Goal: Find specific page/section: Find specific page/section

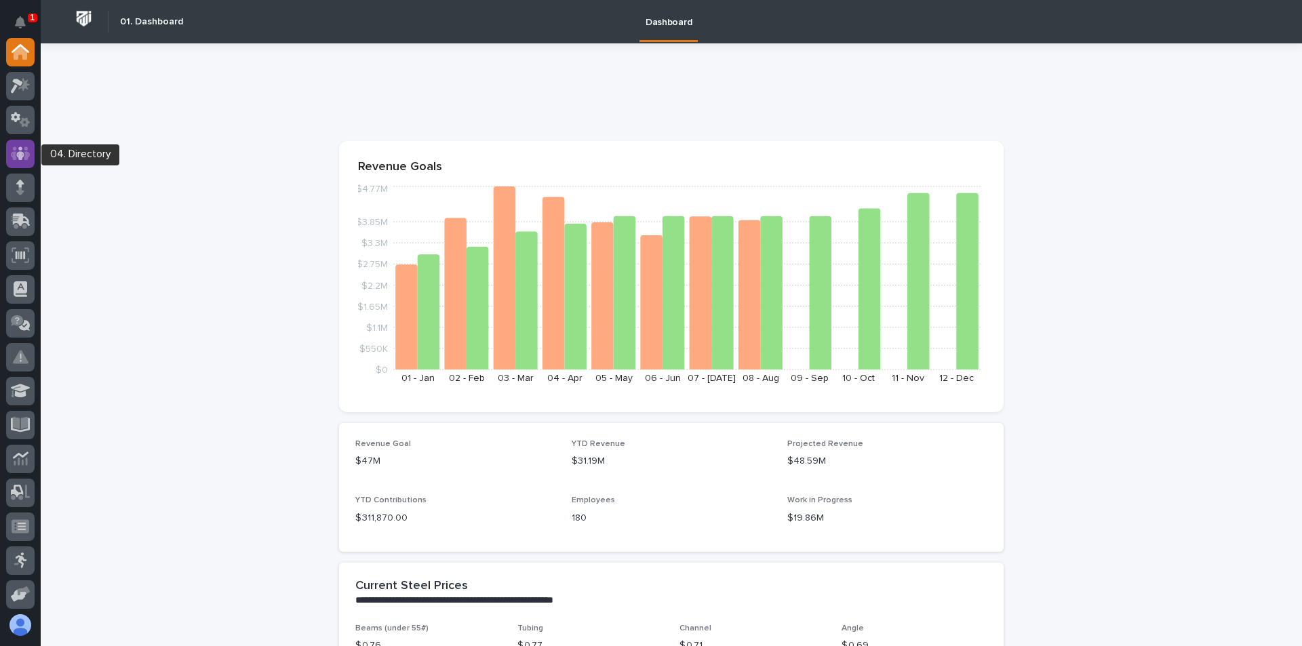
click at [24, 155] on icon at bounding box center [21, 154] width 20 height 16
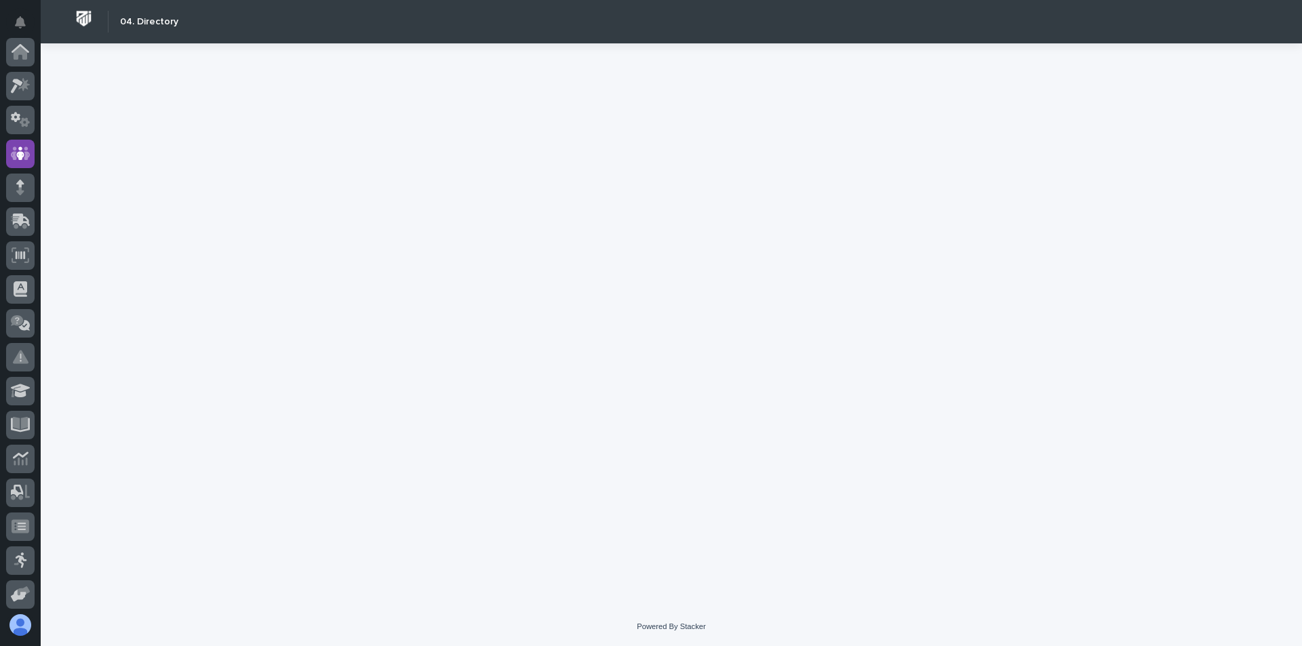
scroll to position [102, 0]
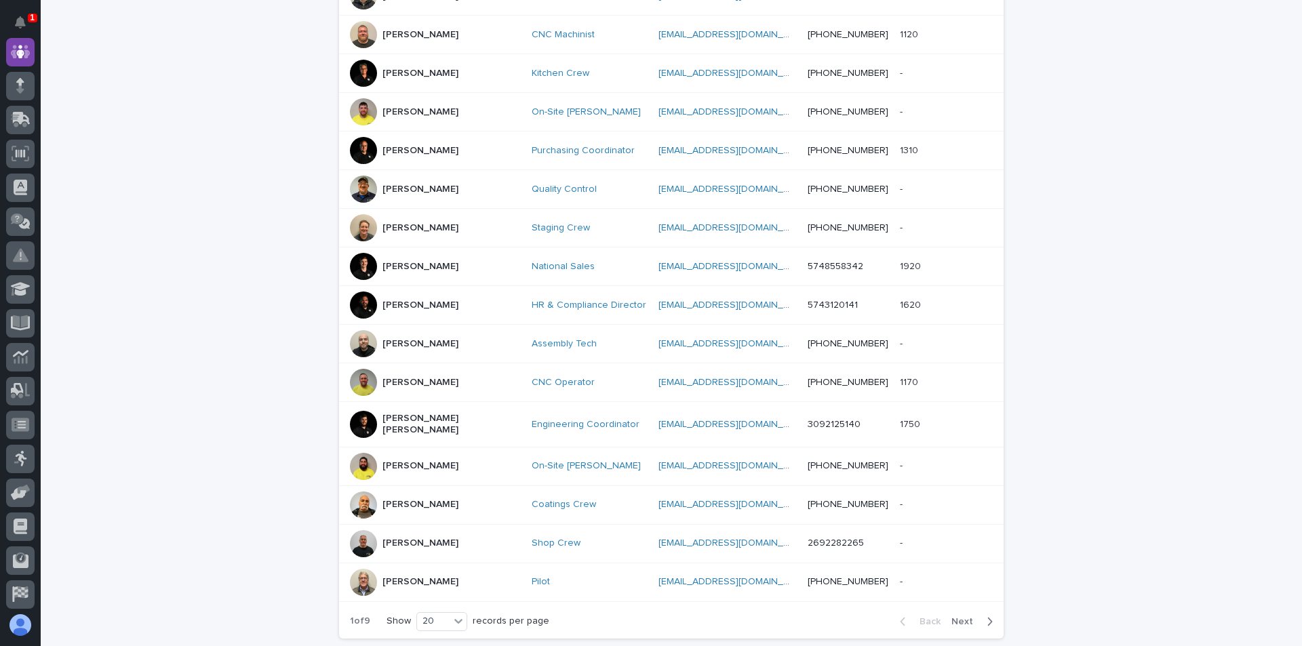
scroll to position [458, 0]
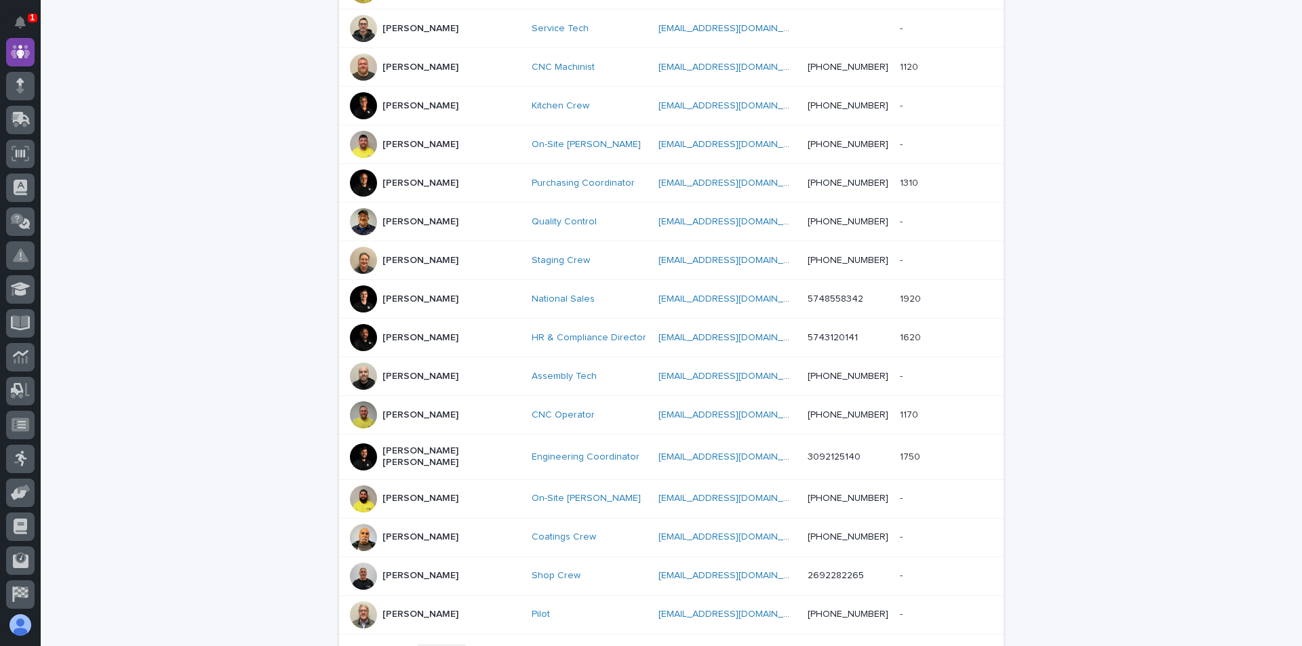
click at [390, 409] on p "[PERSON_NAME]" at bounding box center [420, 415] width 76 height 12
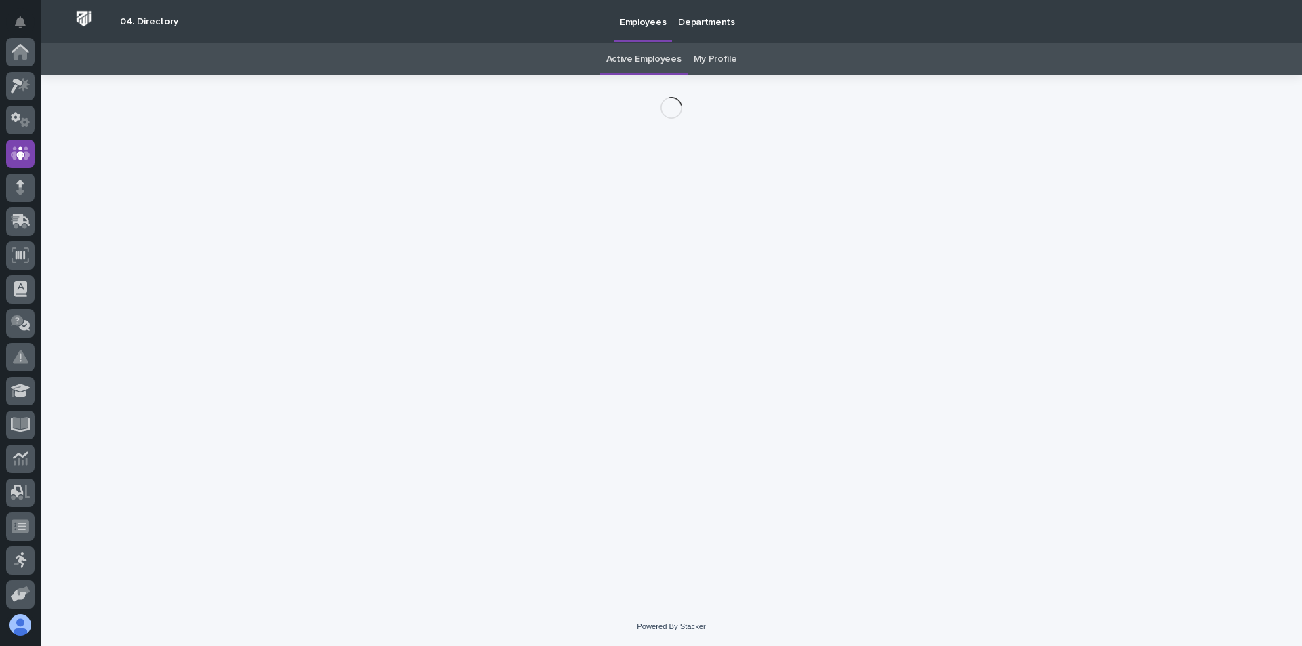
scroll to position [102, 0]
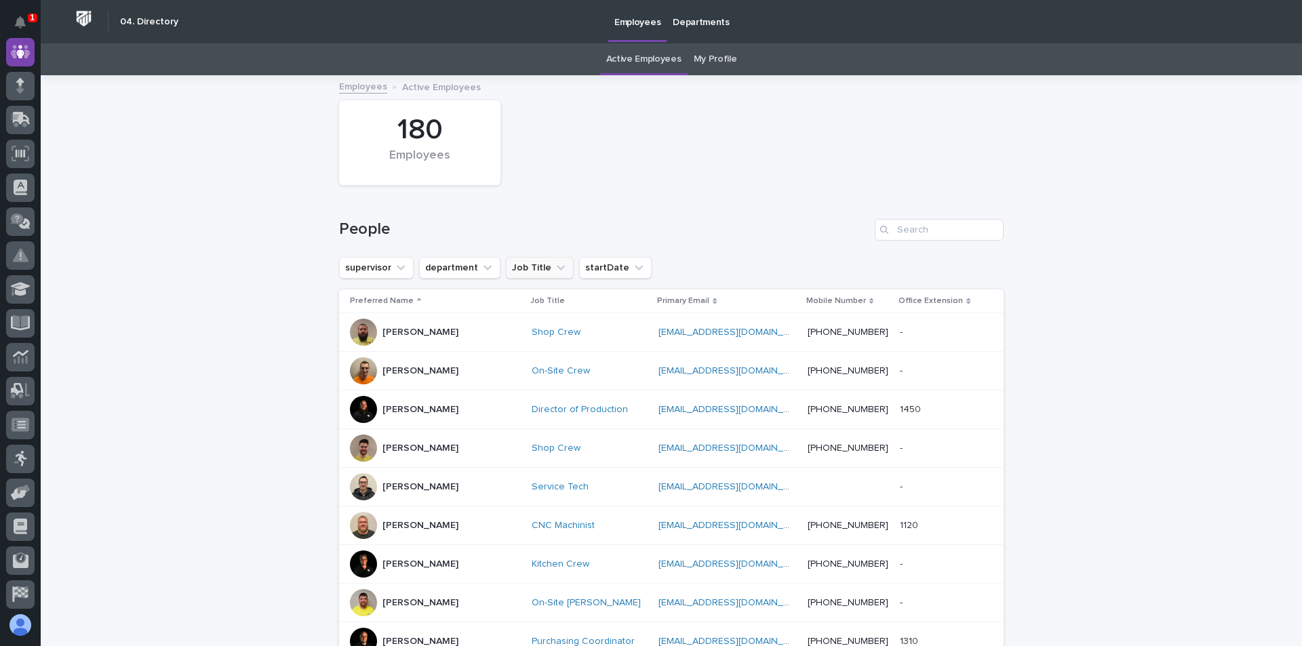
click at [522, 262] on button "Job Title" at bounding box center [540, 268] width 68 height 22
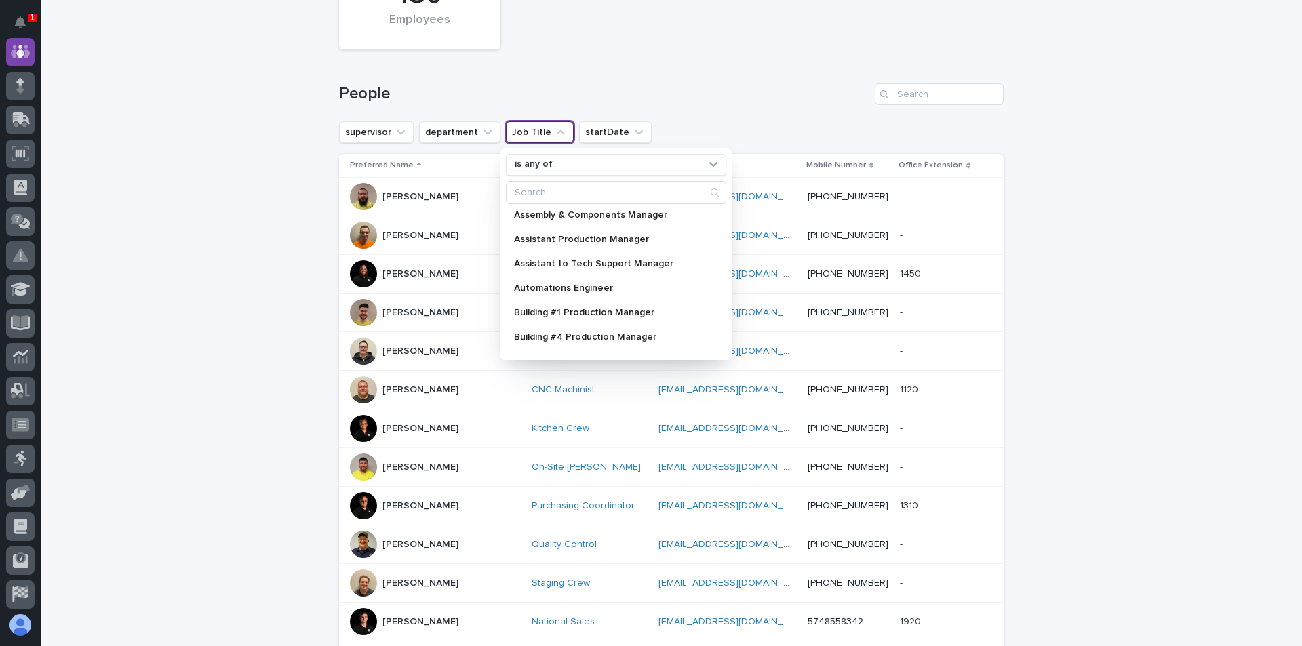
scroll to position [0, 0]
click at [462, 127] on button "department" at bounding box center [459, 132] width 81 height 22
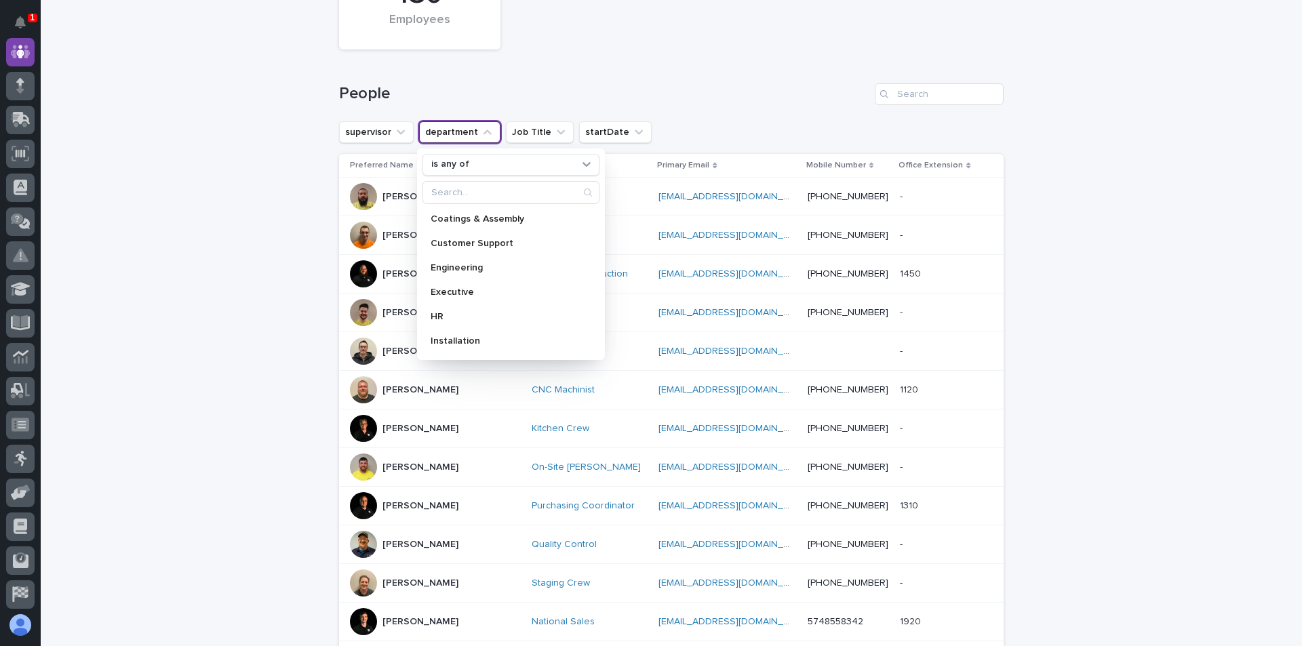
click at [599, 350] on div "Coatings & Assembly Customer Support Engineering Executive HR Installation IT M…" at bounding box center [510, 281] width 177 height 146
drag, startPoint x: 210, startPoint y: 109, endPoint x: 225, endPoint y: 110, distance: 15.0
click at [212, 109] on div "Loading... Saving… Loading... Saving… 180 Employees People supervisor departmen…" at bounding box center [671, 506] width 1261 height 1131
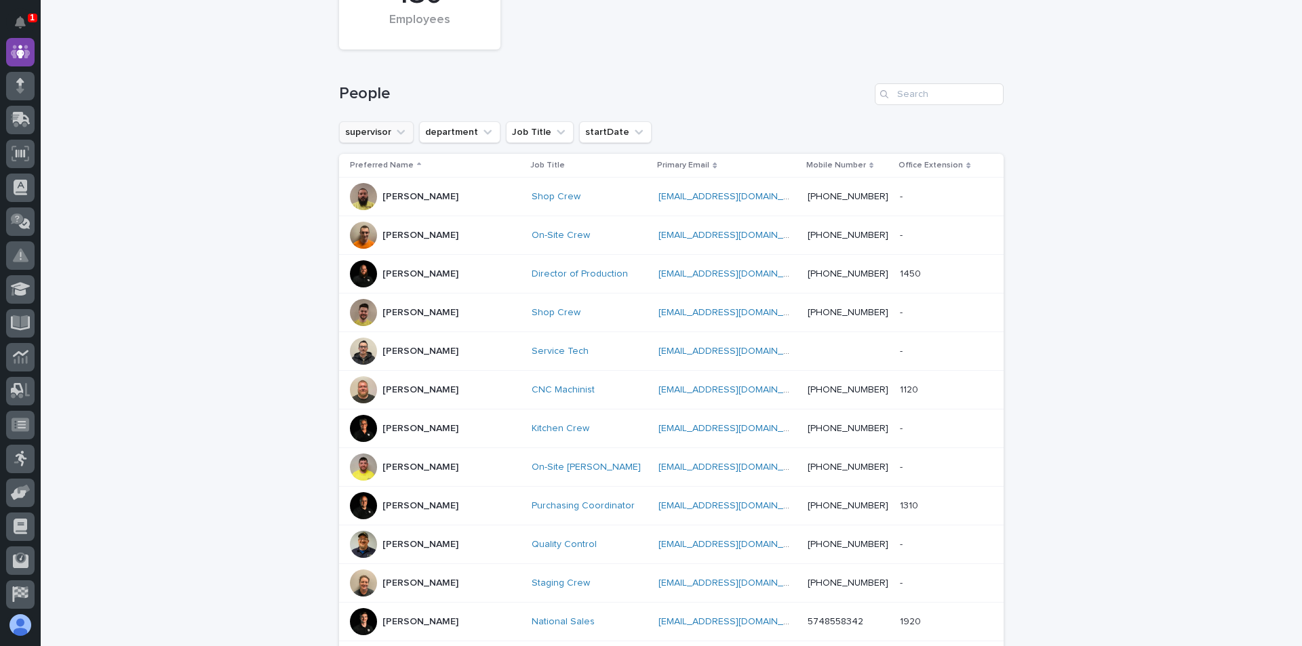
click at [358, 131] on button "supervisor" at bounding box center [376, 132] width 75 height 22
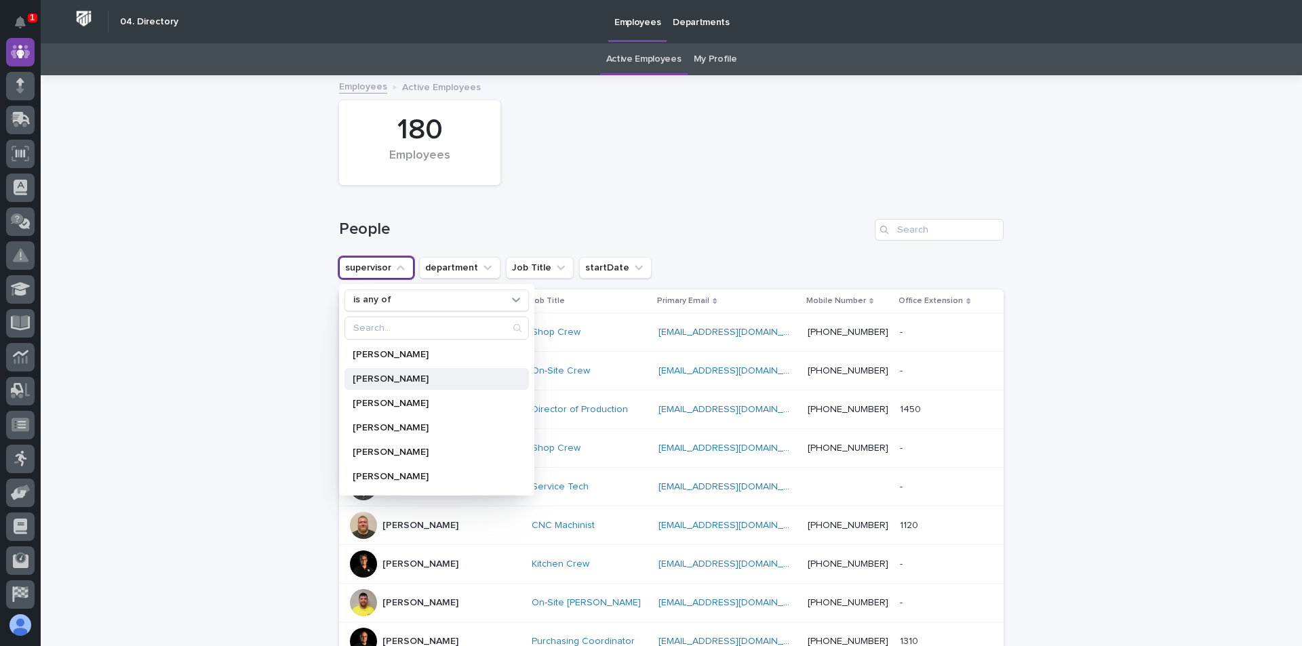
scroll to position [136, 0]
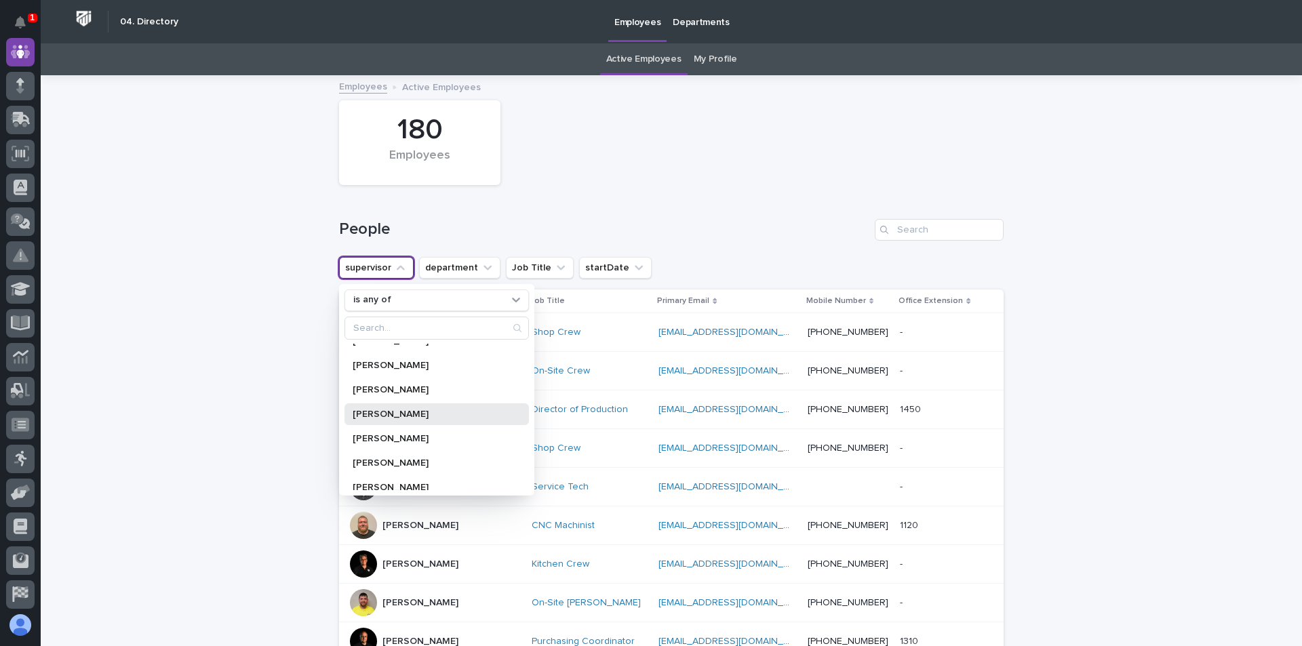
click at [390, 416] on p "[PERSON_NAME]" at bounding box center [430, 413] width 155 height 9
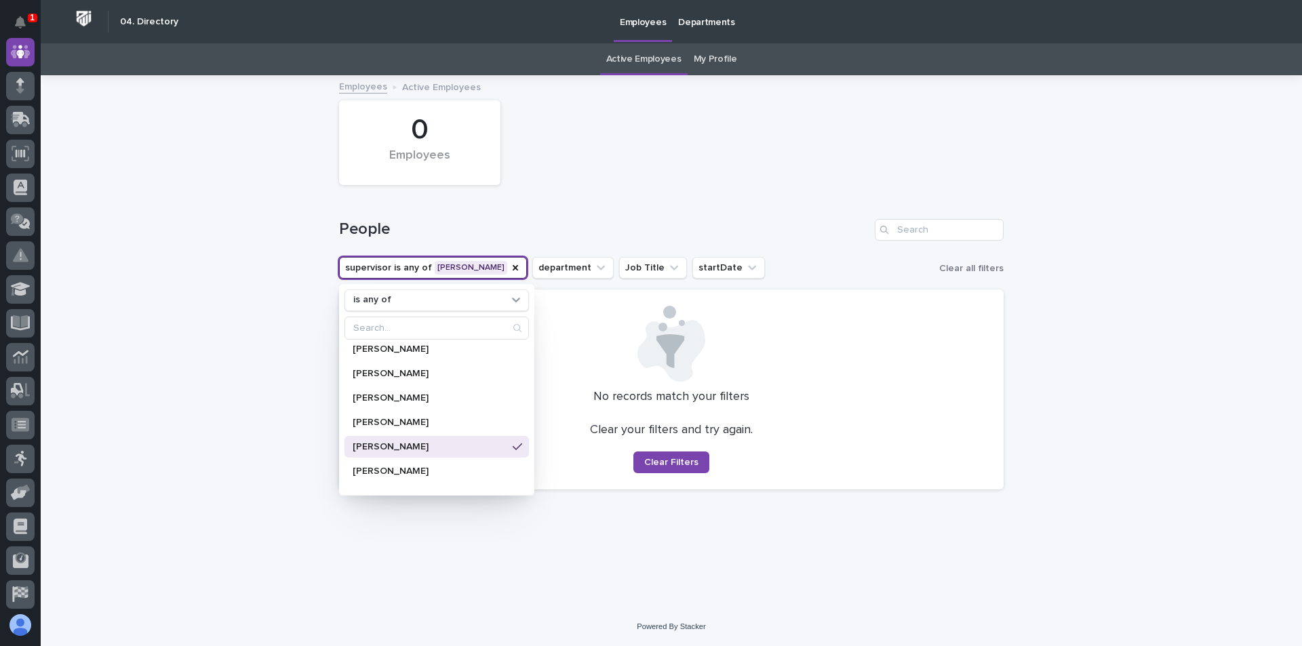
scroll to position [136, 0]
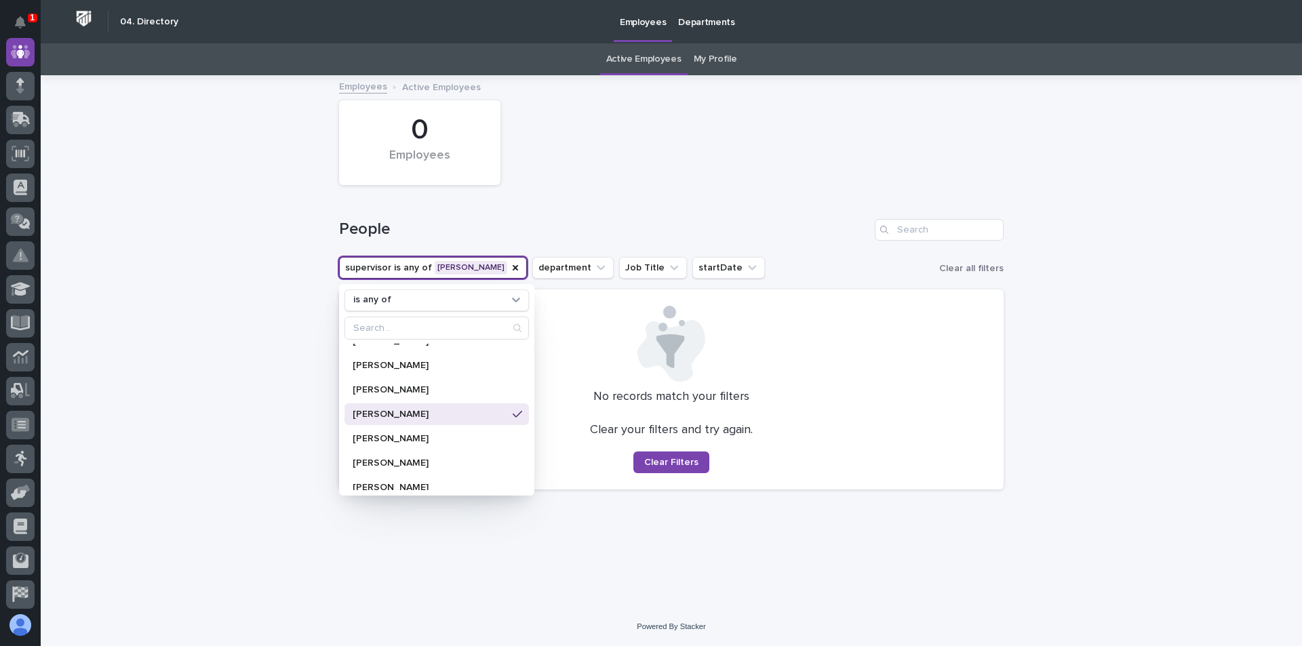
click at [455, 411] on p "[PERSON_NAME]" at bounding box center [430, 413] width 155 height 9
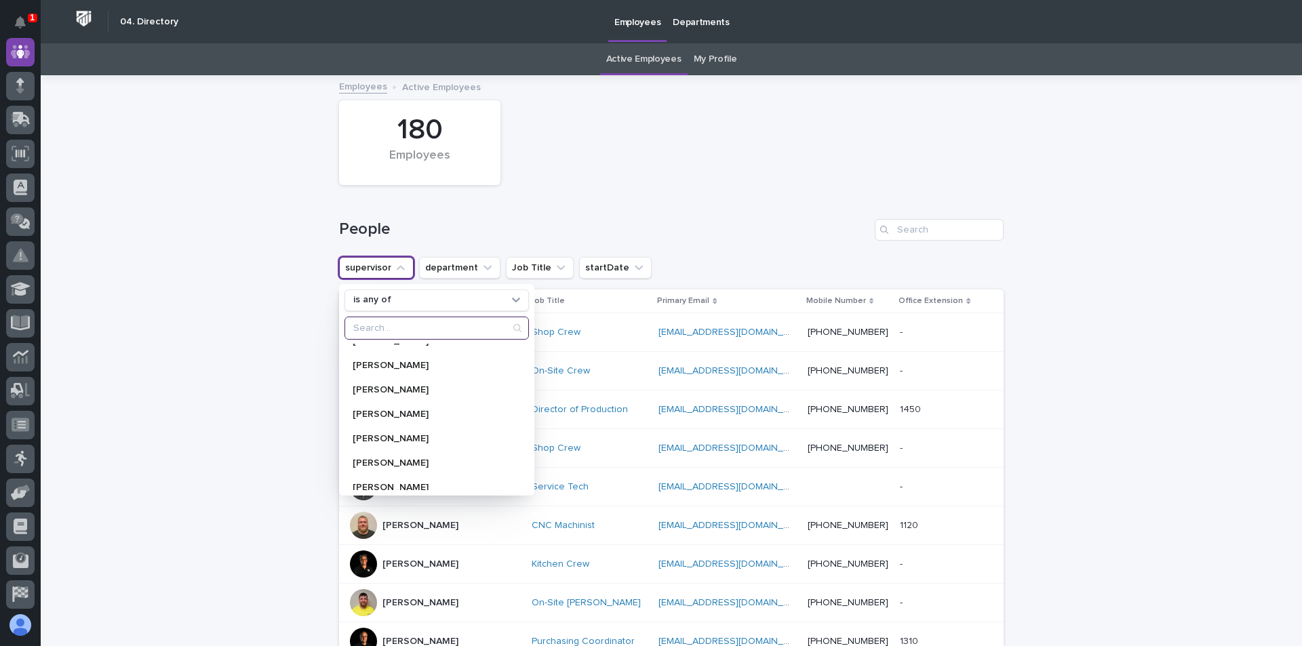
click at [424, 323] on input "Search" at bounding box center [436, 328] width 183 height 22
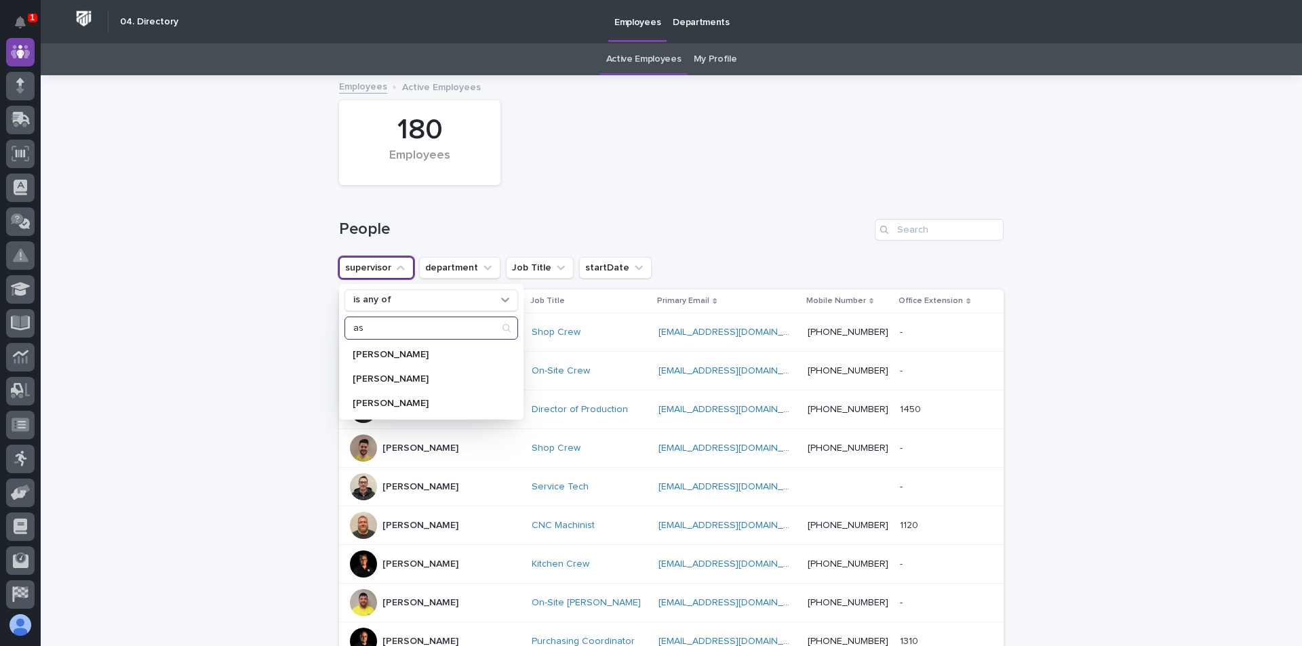
type input "a"
type input "she"
click at [397, 376] on p "[PERSON_NAME]" at bounding box center [425, 378] width 144 height 9
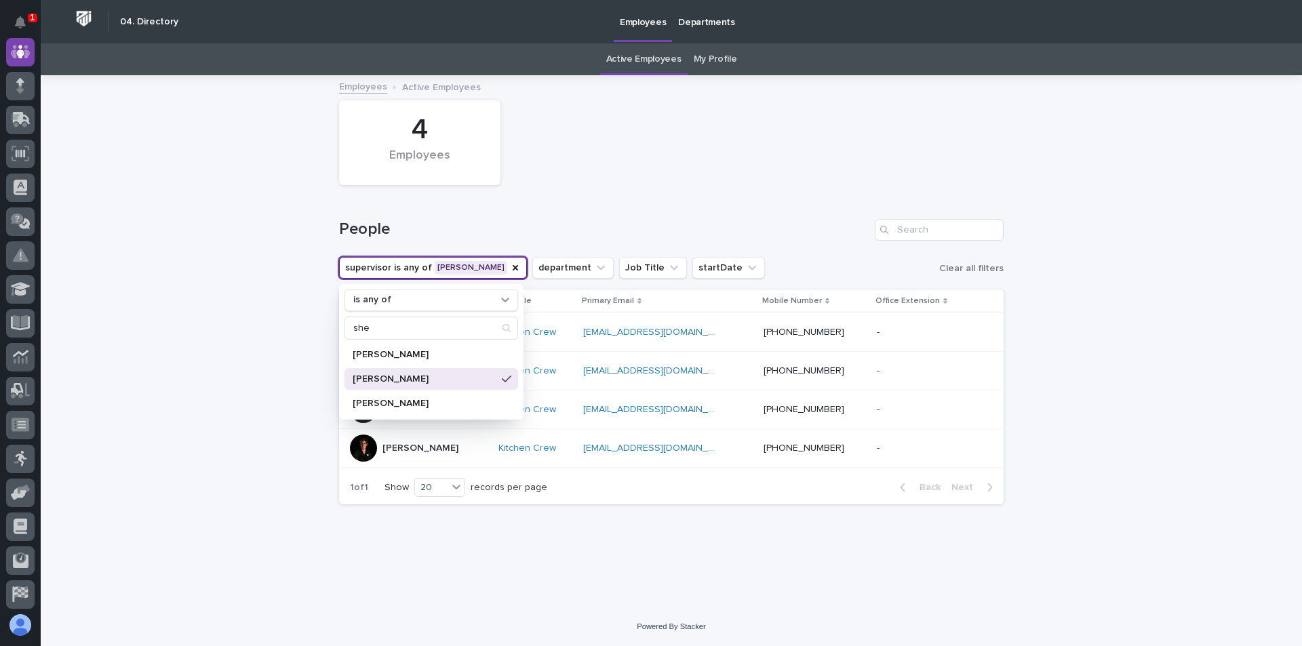
click at [1264, 411] on div "Loading... Saving… Loading... Saving… 4 Employees People supervisor is any of […" at bounding box center [671, 342] width 1261 height 531
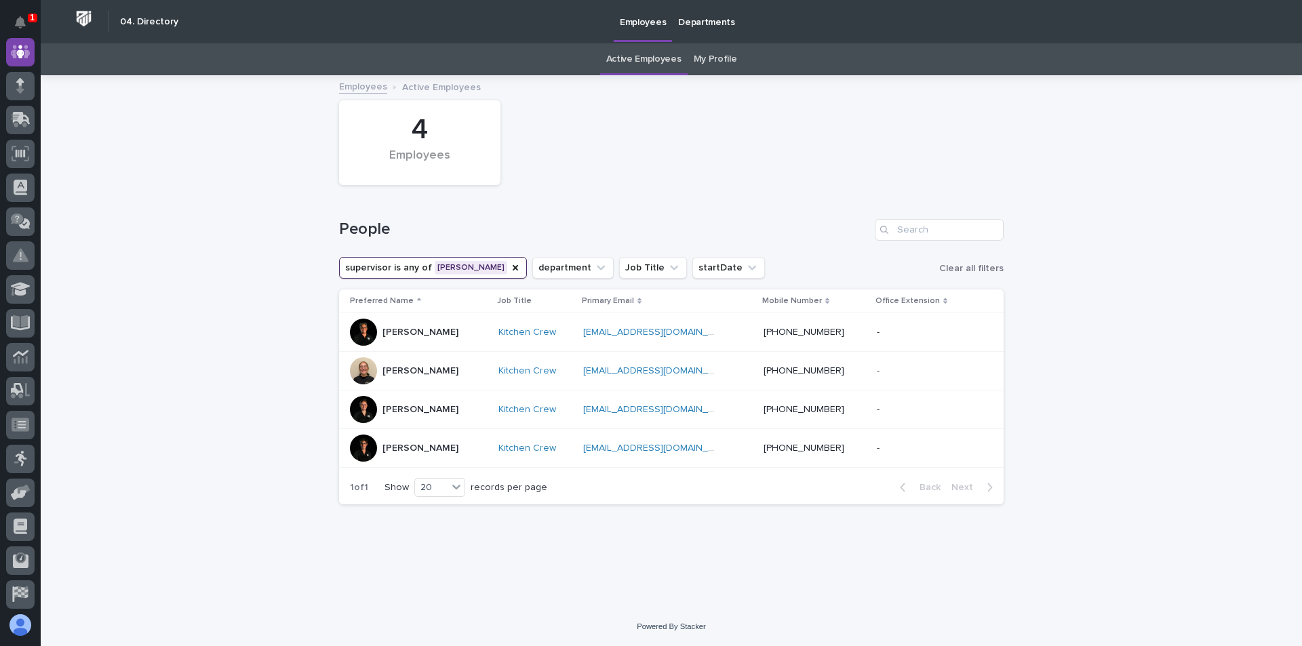
click at [420, 406] on p "[PERSON_NAME]" at bounding box center [420, 410] width 76 height 12
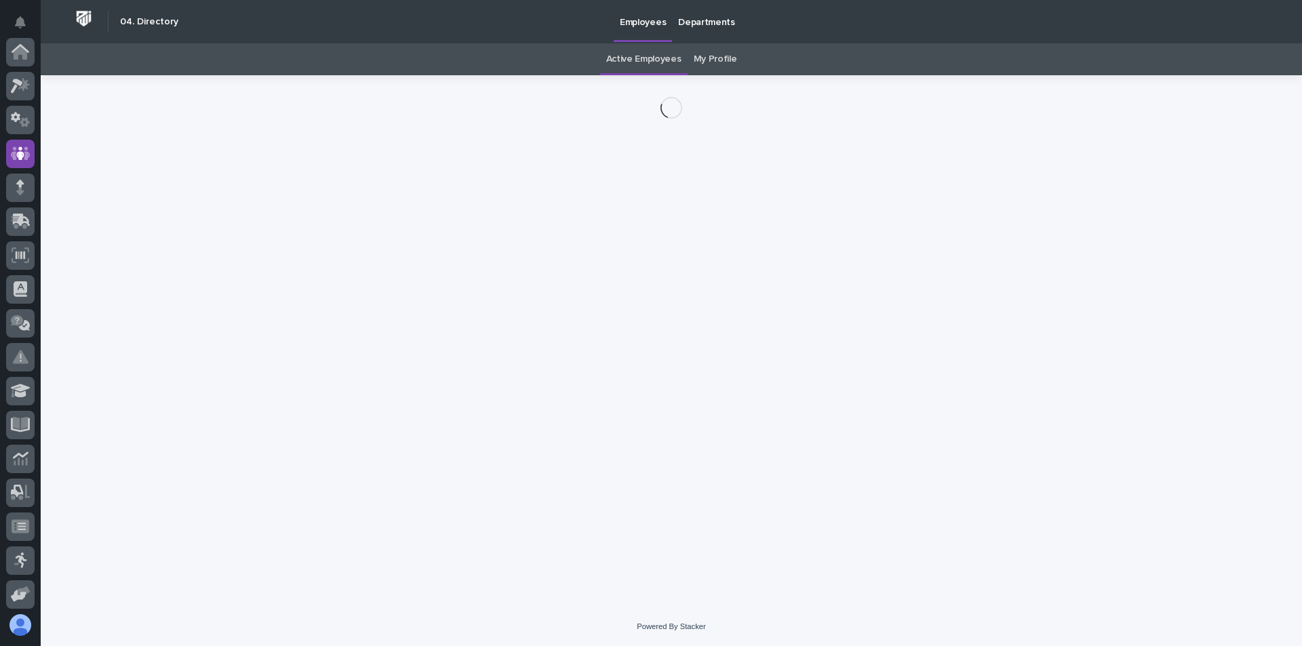
scroll to position [102, 0]
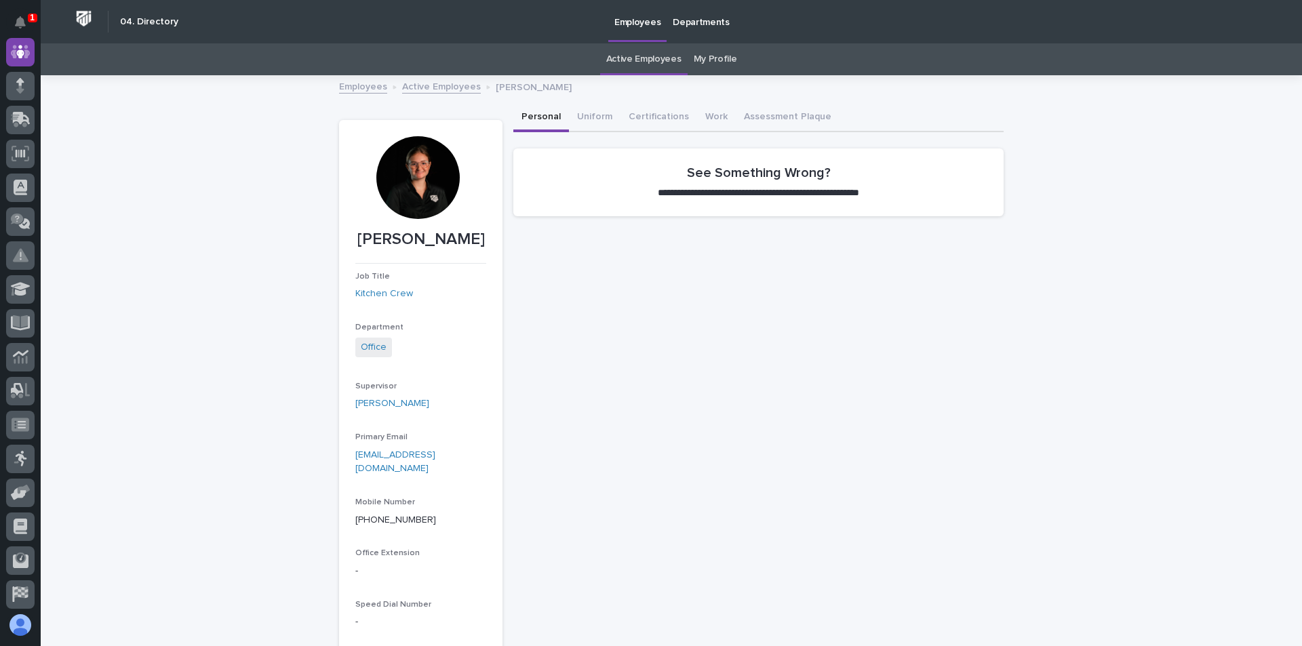
click at [420, 165] on div at bounding box center [417, 177] width 83 height 83
drag, startPoint x: 372, startPoint y: 237, endPoint x: 482, endPoint y: 239, distance: 109.9
click at [482, 239] on section "[PERSON_NAME] Job Title Kitchen Crew Department Office Supervisor [PERSON_NAME]…" at bounding box center [420, 406] width 163 height 573
copy p "[PERSON_NAME]"
